Goal: Information Seeking & Learning: Learn about a topic

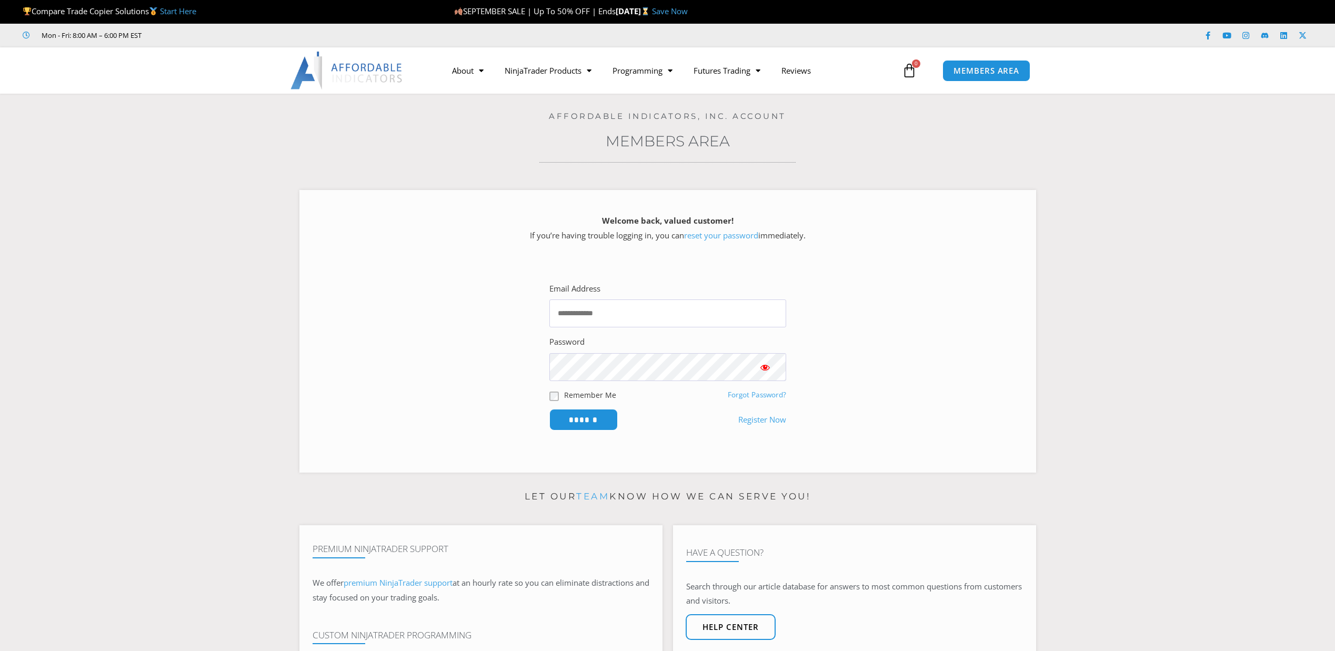
click at [875, 52] on div "About Contact Us Premium Support Team Partners NinjaTrader NinjaTrader FAQ Ninj…" at bounding box center [668, 70] width 842 height 46
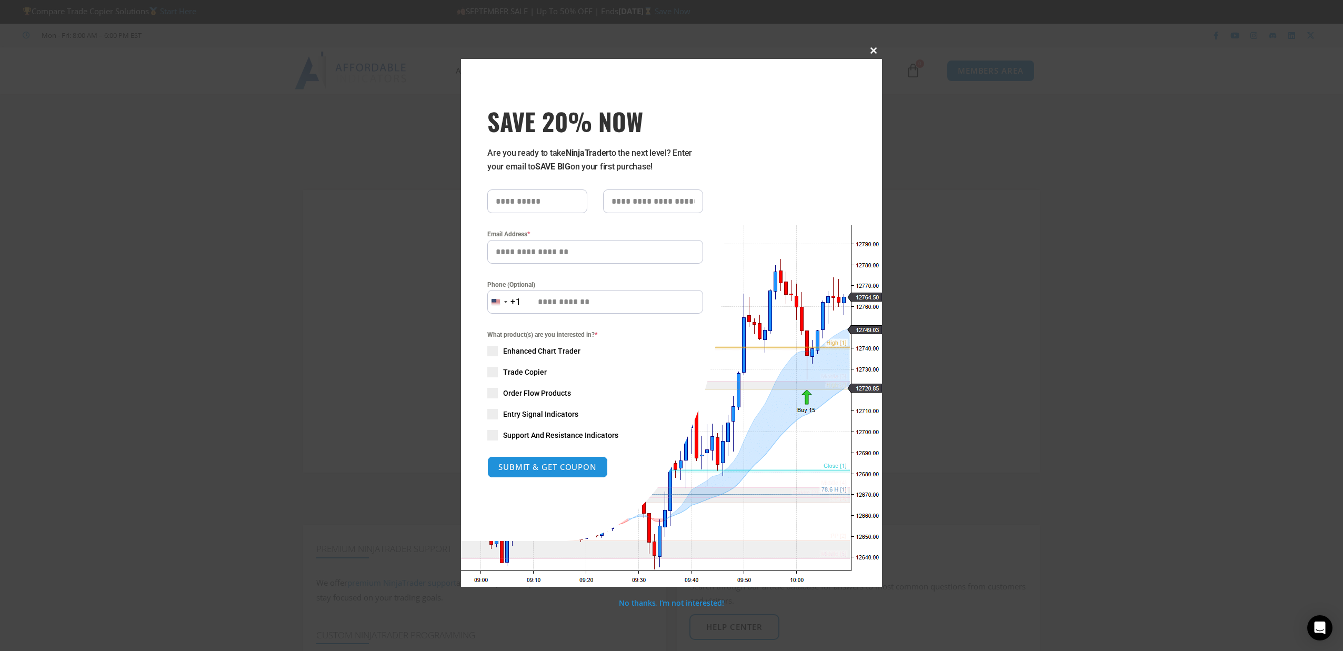
click at [866, 52] on span at bounding box center [873, 50] width 17 height 6
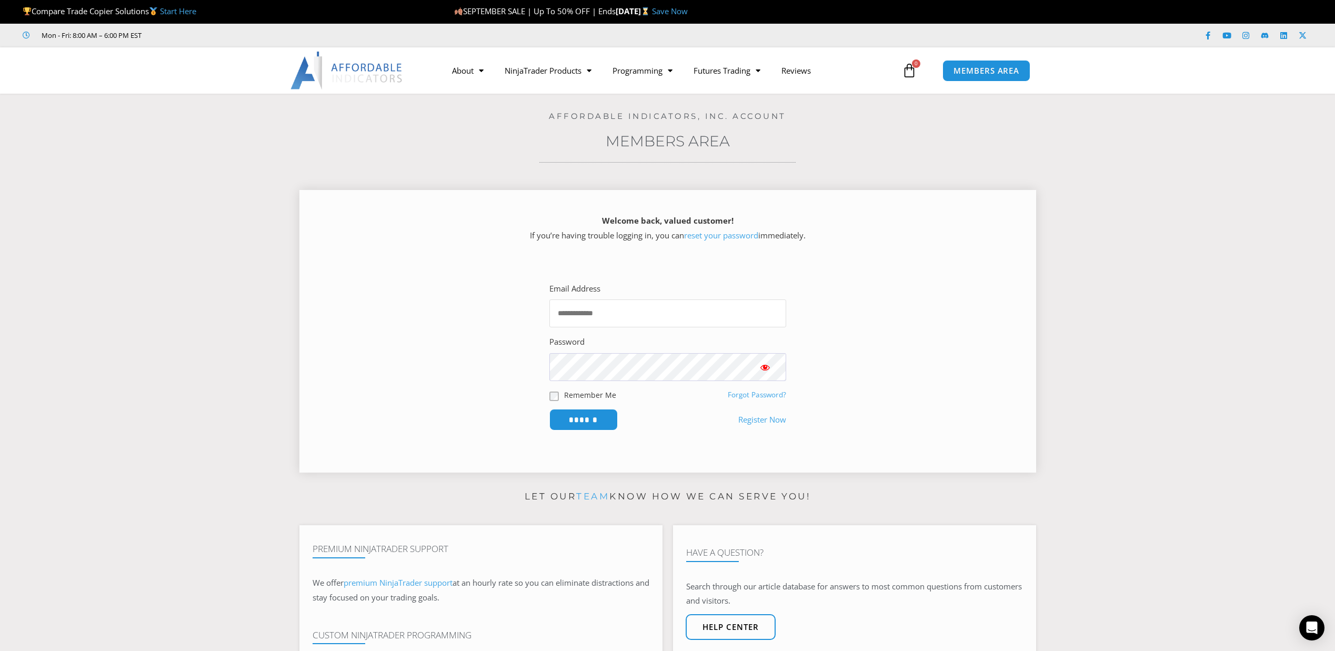
click at [582, 308] on input "Email Address" at bounding box center [667, 313] width 237 height 28
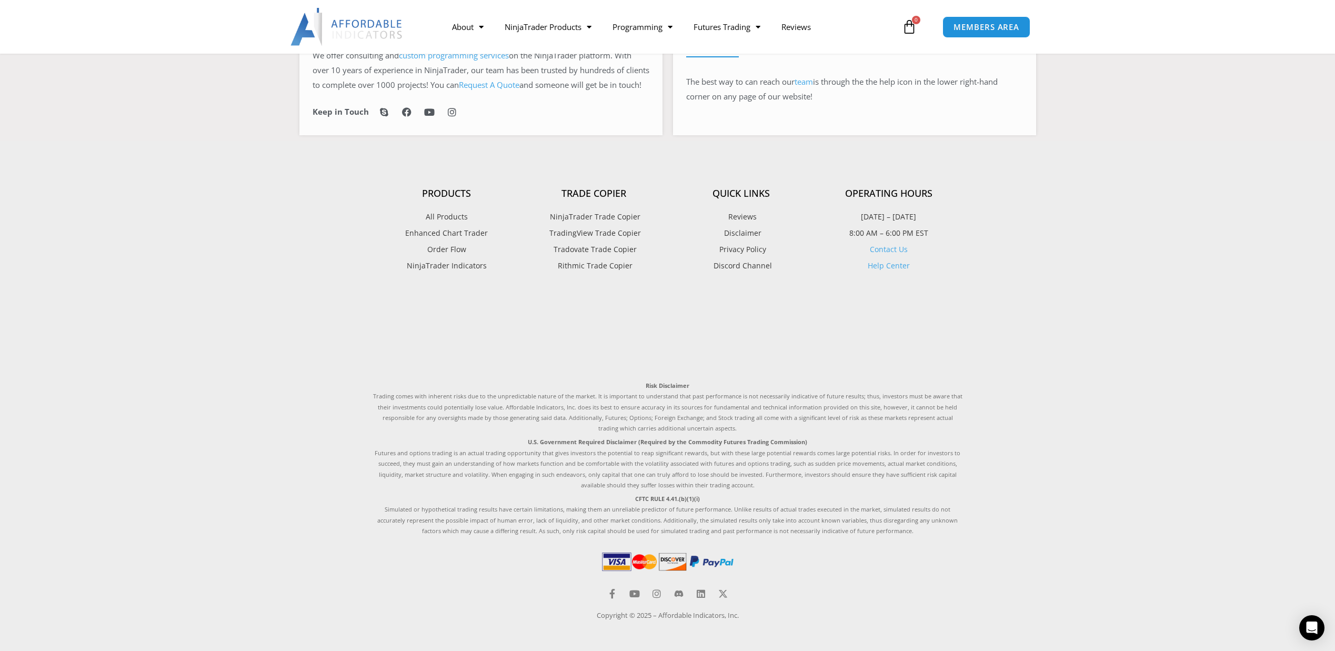
scroll to position [630, 0]
click at [899, 264] on link "Help Center" at bounding box center [888, 263] width 42 height 10
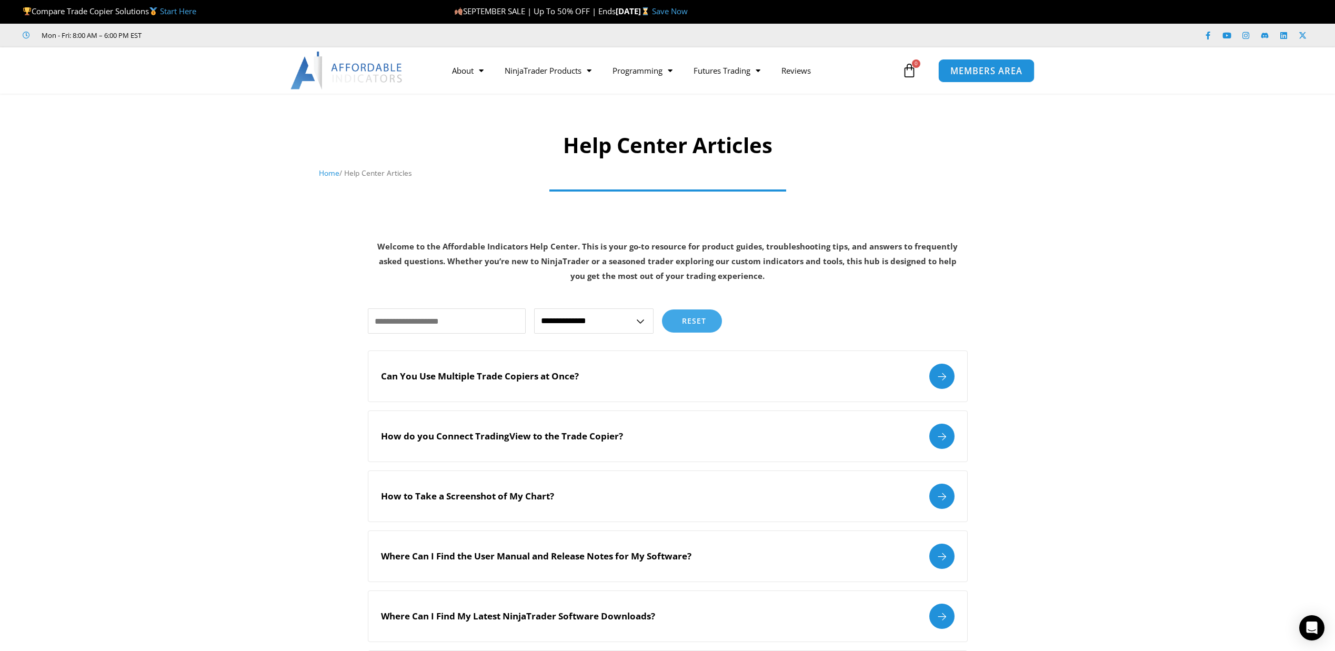
click at [978, 77] on link "MEMBERS AREA" at bounding box center [986, 70] width 96 height 24
